Goal: Task Accomplishment & Management: Manage account settings

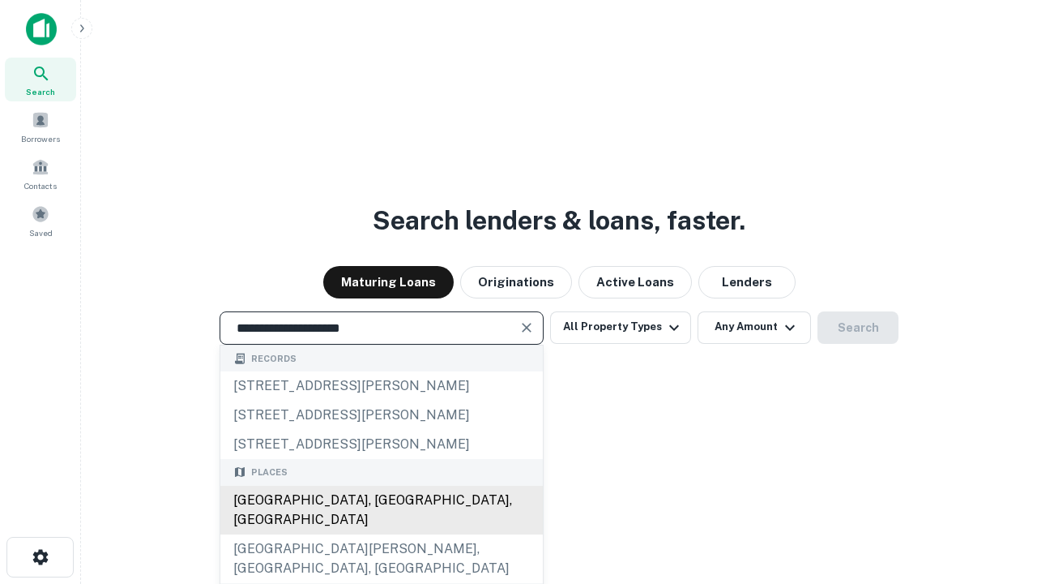
click at [381, 534] on div "Santa Monica, CA, USA" at bounding box center [381, 509] width 323 height 49
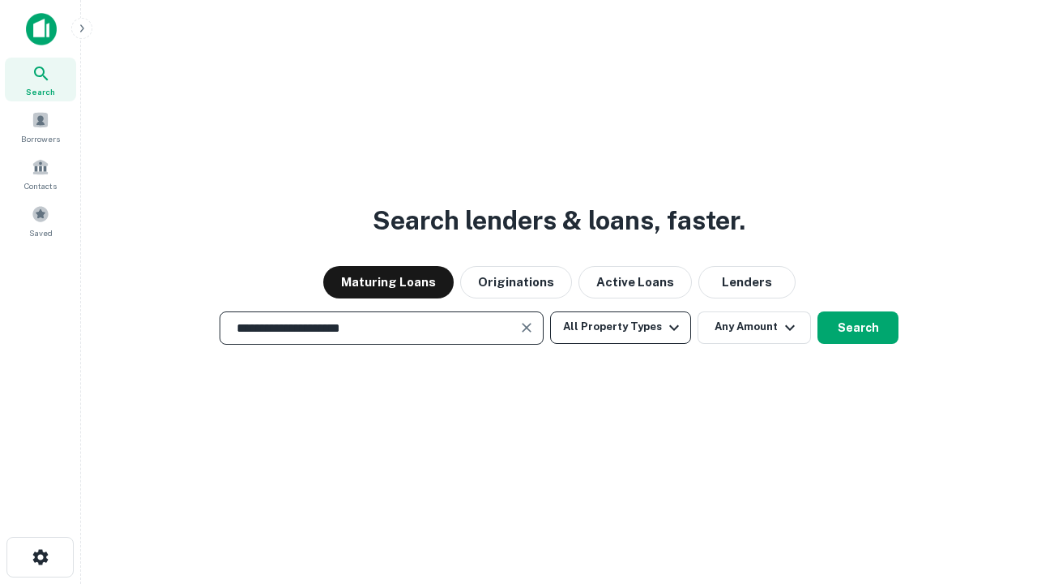
type input "**********"
click at [621, 327] on button "All Property Types" at bounding box center [620, 327] width 141 height 32
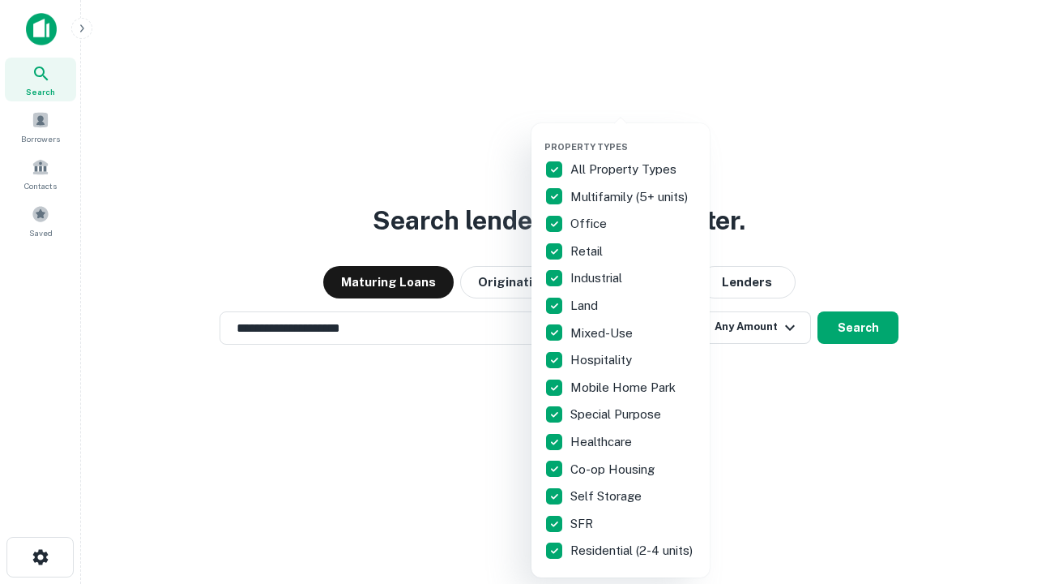
click at [634, 136] on button "button" at bounding box center [634, 136] width 178 height 1
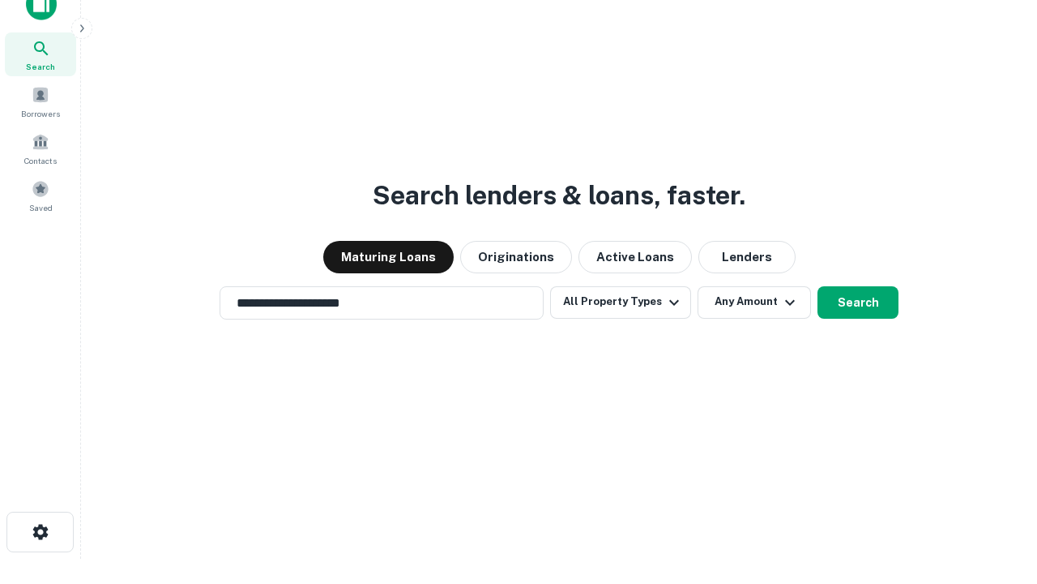
scroll to position [10, 195]
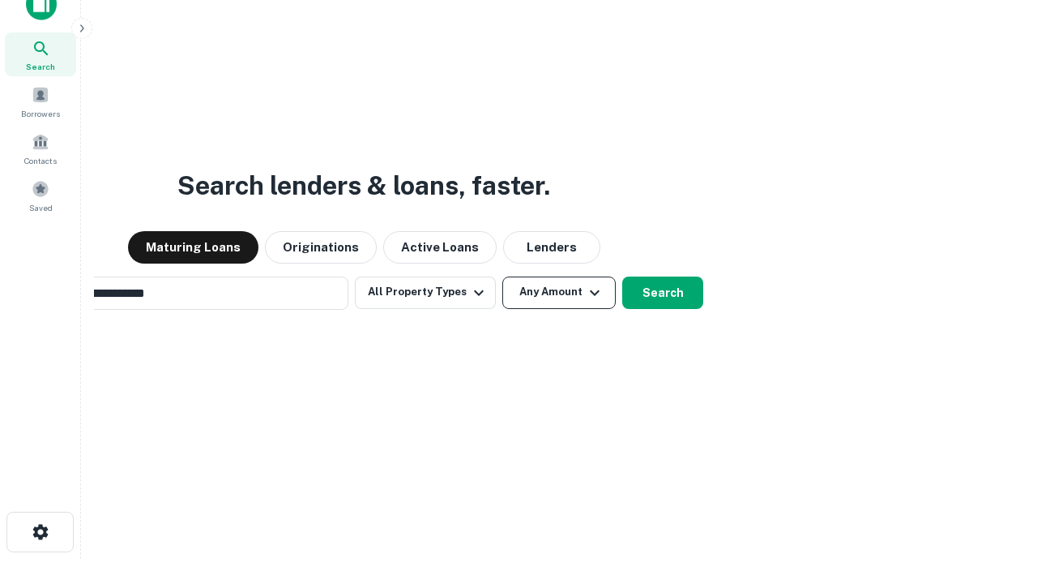
click at [502, 276] on button "Any Amount" at bounding box center [558, 292] width 113 height 32
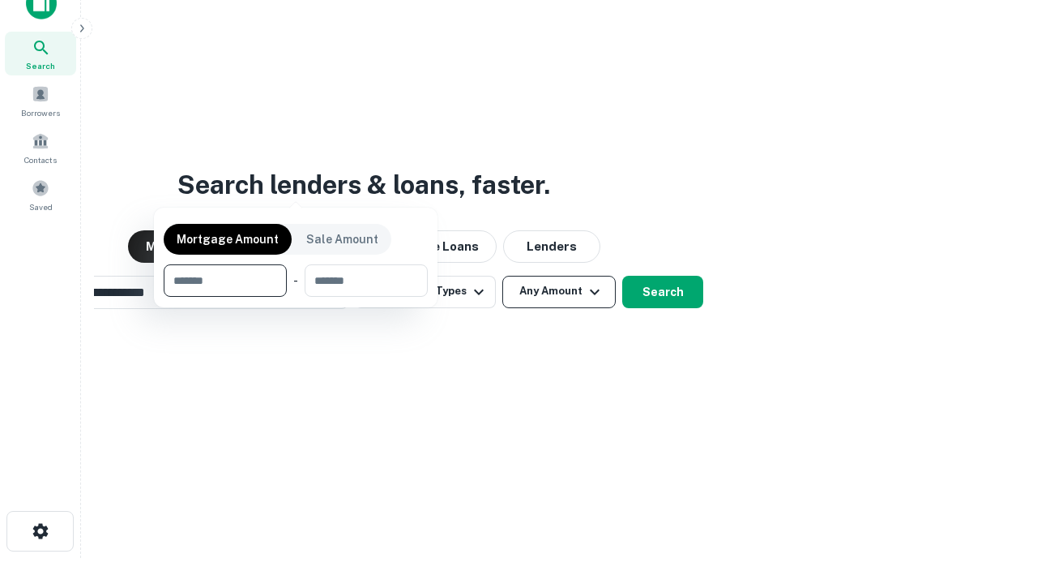
scroll to position [117, 459]
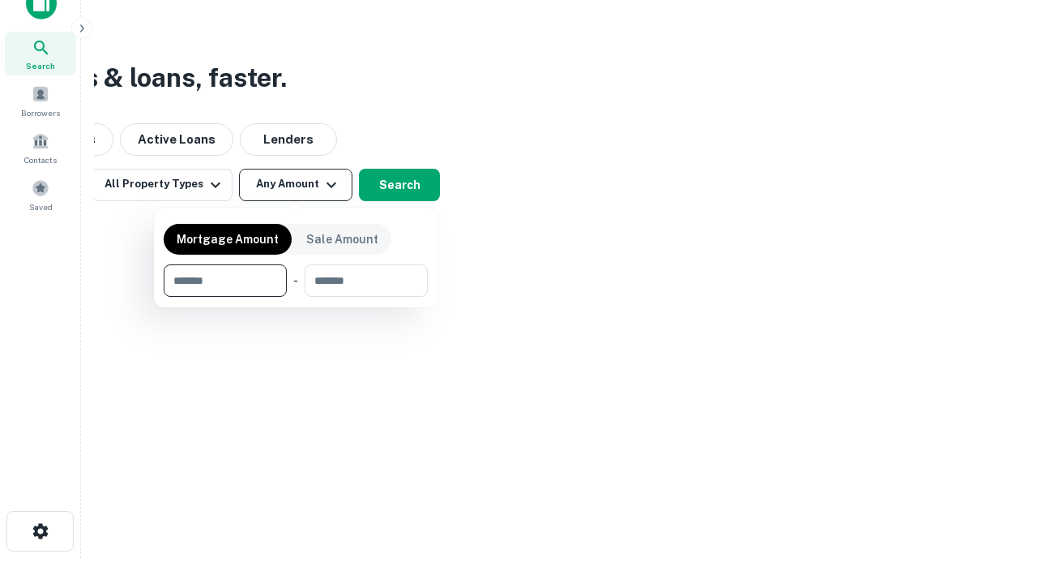
type input "*******"
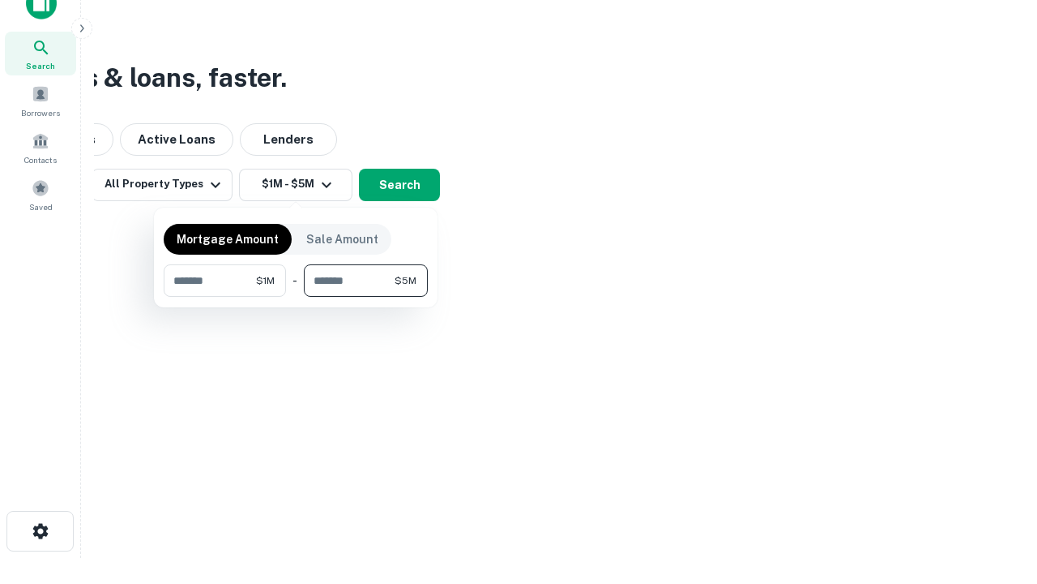
type input "*******"
click at [296, 297] on button "button" at bounding box center [296, 297] width 264 height 1
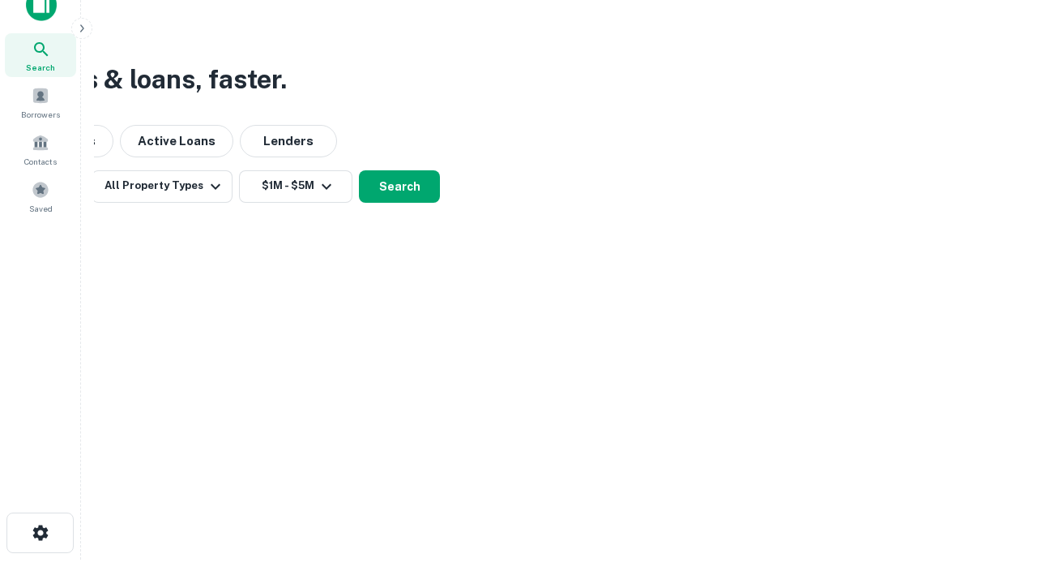
scroll to position [10, 299]
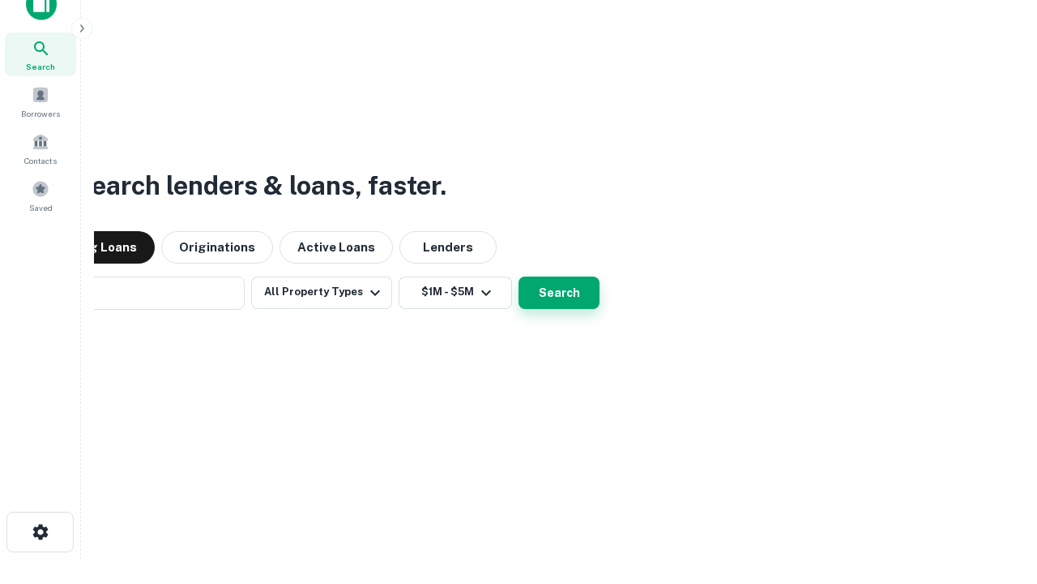
click at [519, 276] on button "Search" at bounding box center [559, 292] width 81 height 32
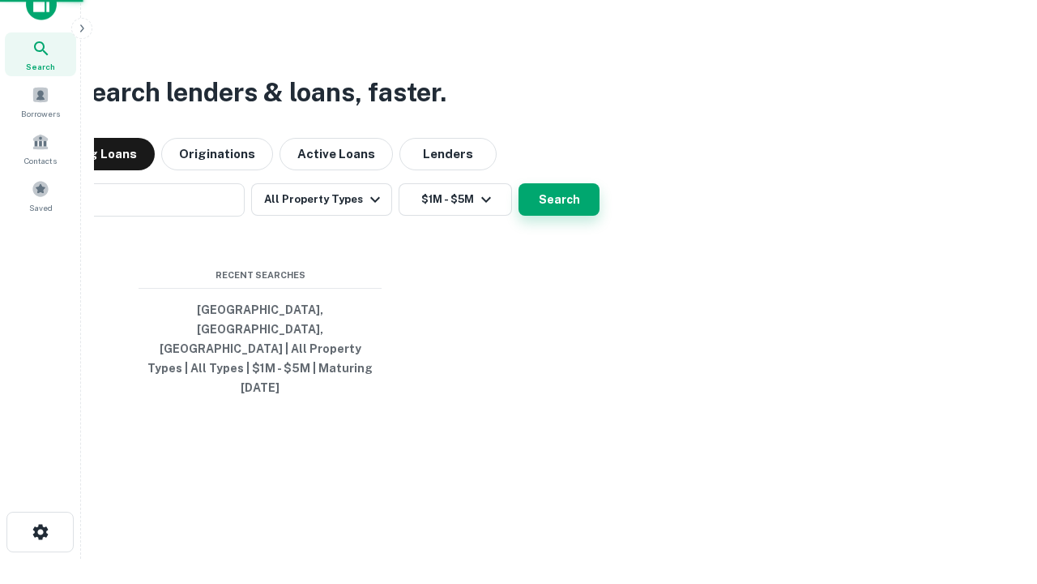
scroll to position [43, 459]
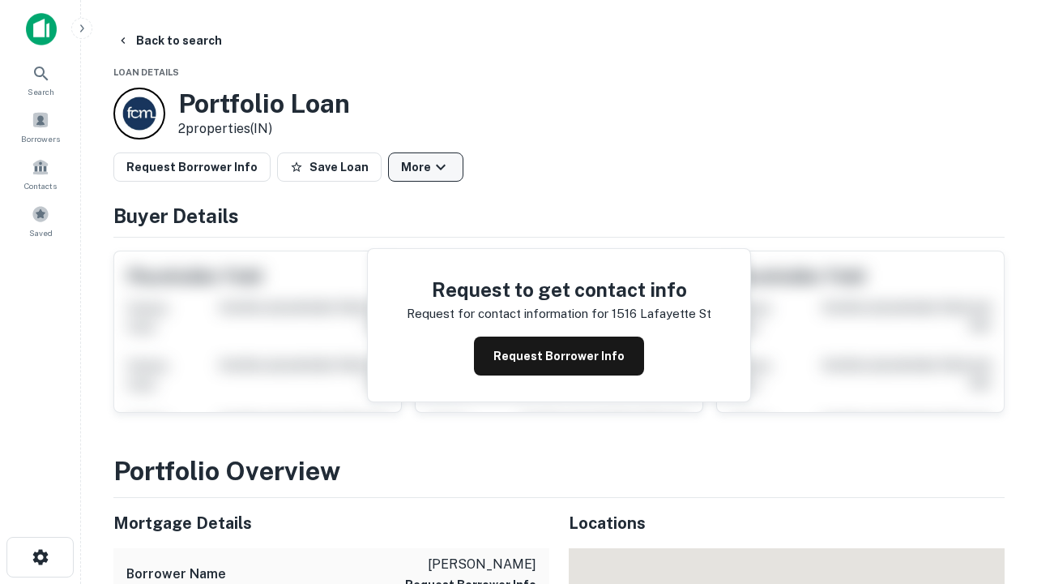
click at [425, 167] on button "More" at bounding box center [425, 166] width 75 height 29
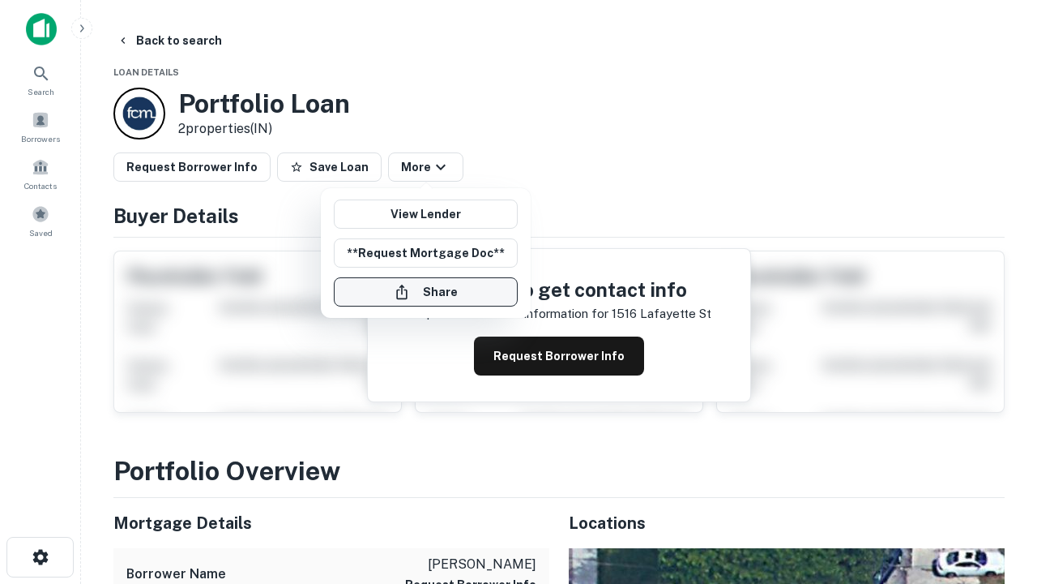
click at [425, 292] on button "Share" at bounding box center [426, 291] width 184 height 29
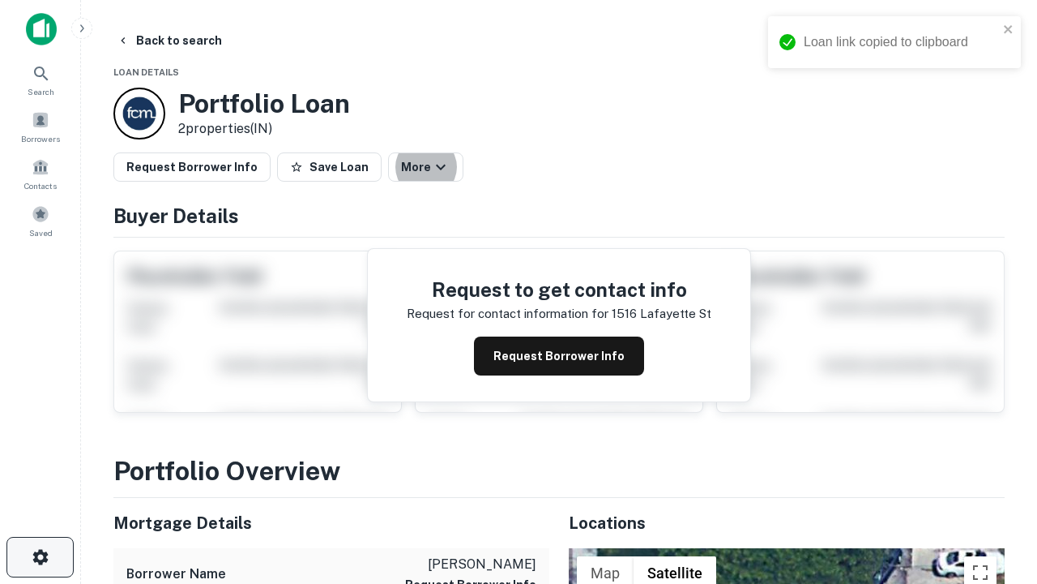
click at [40, 557] on icon "button" at bounding box center [40, 556] width 19 height 19
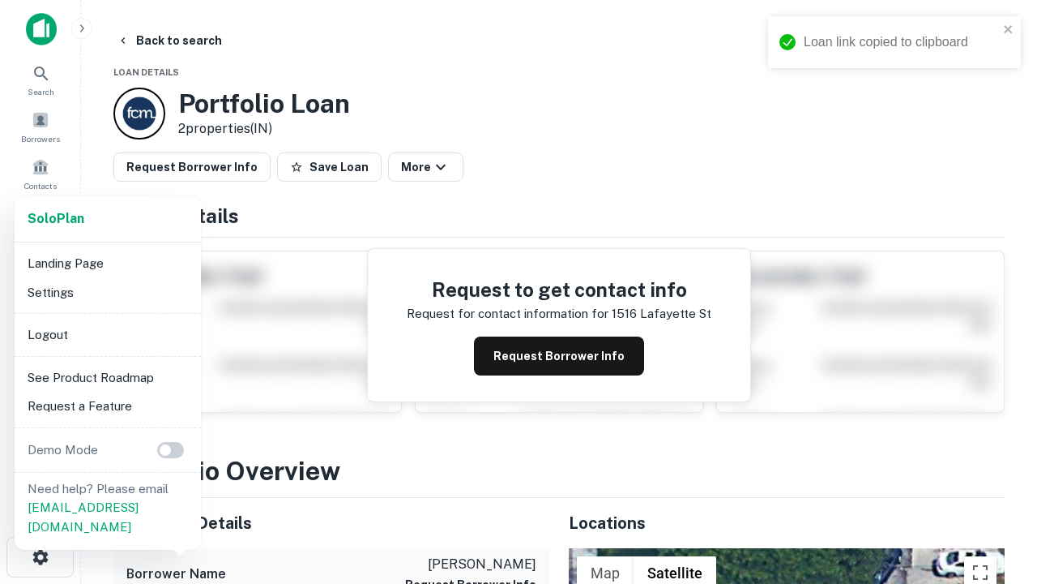
click at [107, 334] on li "Logout" at bounding box center [107, 334] width 173 height 29
